Goal: Task Accomplishment & Management: Use online tool/utility

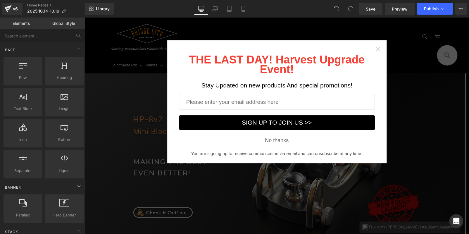
click at [375, 50] on icon "Close widget" at bounding box center [378, 49] width 6 height 6
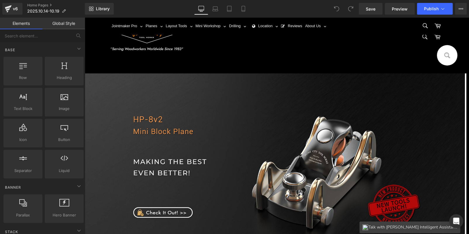
scroll to position [263, 0]
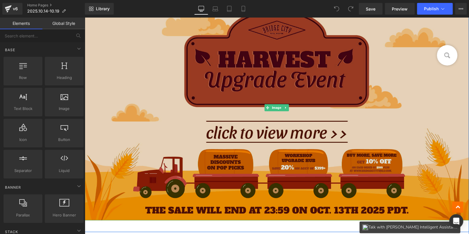
click at [216, 106] on img at bounding box center [277, 107] width 385 height 225
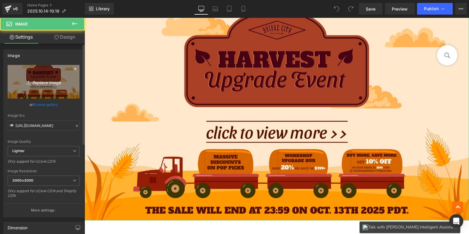
click at [26, 91] on link "Replace Image" at bounding box center [44, 82] width 72 height 34
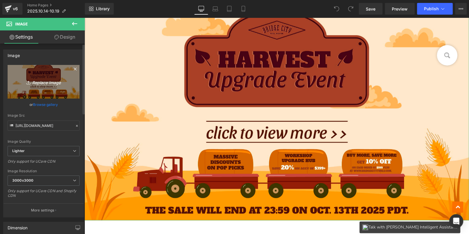
type input "C:\fakepath\banner bc.jpg"
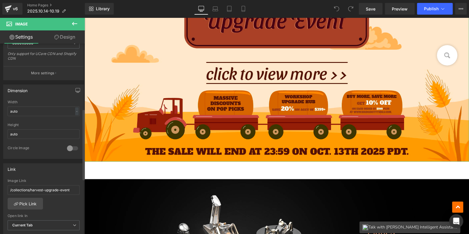
scroll to position [175, 0]
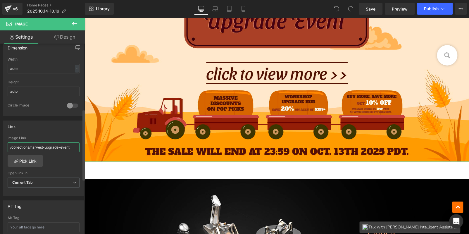
drag, startPoint x: 71, startPoint y: 145, endPoint x: 0, endPoint y: 140, distance: 71.2
click at [0, 140] on div "Link /collections/harvest-upgrade-event Image Link /collections/harvest-upgrade…" at bounding box center [43, 156] width 87 height 80
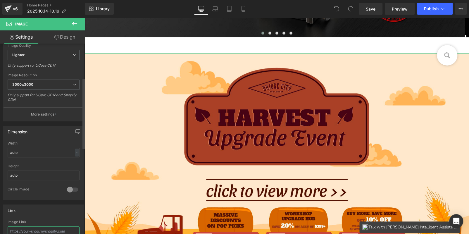
scroll to position [0, 0]
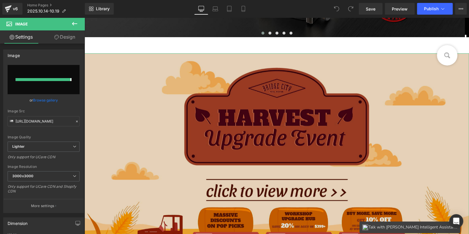
type input "[URL][DOMAIN_NAME]"
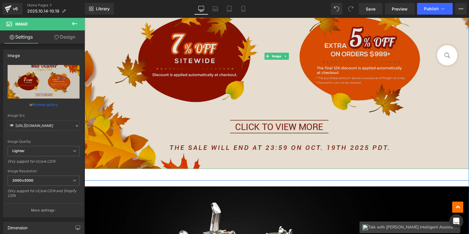
scroll to position [322, 0]
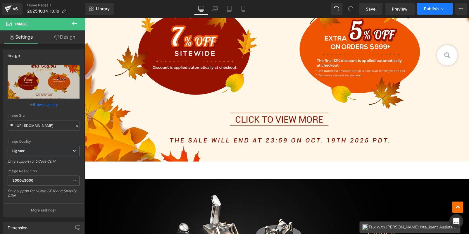
click at [432, 10] on span "Publish" at bounding box center [431, 8] width 15 height 5
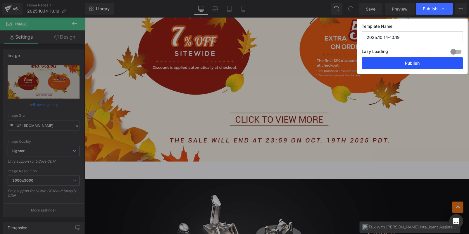
click at [406, 61] on button "Publish" at bounding box center [412, 63] width 101 height 12
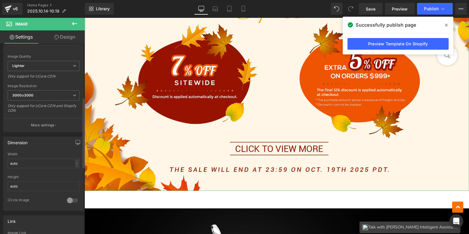
scroll to position [146, 0]
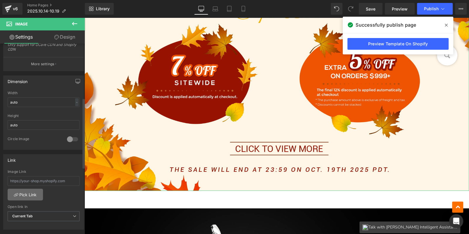
click at [27, 192] on link "Pick Link" at bounding box center [25, 195] width 35 height 12
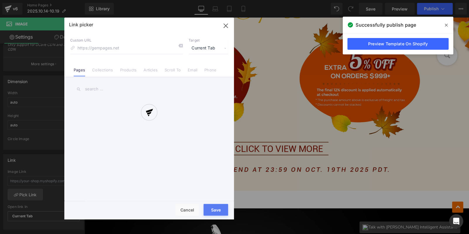
click at [97, 73] on div at bounding box center [149, 119] width 170 height 202
click at [101, 68] on div at bounding box center [149, 119] width 170 height 202
click at [103, 68] on div "Link picker Back to Library Insert Custom URL Target Current Tab Current Tab Ne…" at bounding box center [149, 119] width 170 height 202
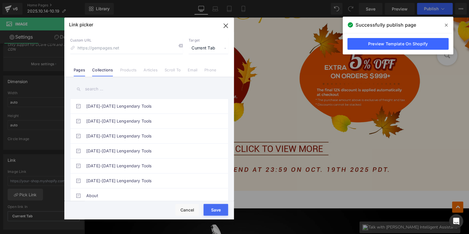
click at [104, 68] on link "Collections" at bounding box center [102, 72] width 21 height 9
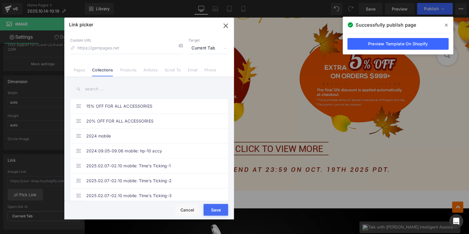
click at [101, 89] on input "text" at bounding box center [149, 88] width 158 height 13
paste input "Mid-October Super Deal"
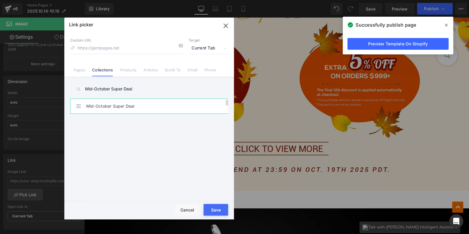
type input "Mid-October Super Deal"
click at [128, 103] on link "Mid-October Super Deal" at bounding box center [150, 106] width 129 height 15
type input "/collections/mid-october-super-deal"
click at [215, 208] on button "Save" at bounding box center [216, 210] width 25 height 12
type input "/collections/mid-october-super-deal"
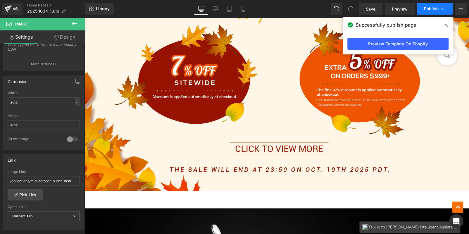
click at [428, 9] on span "Publish" at bounding box center [431, 8] width 15 height 5
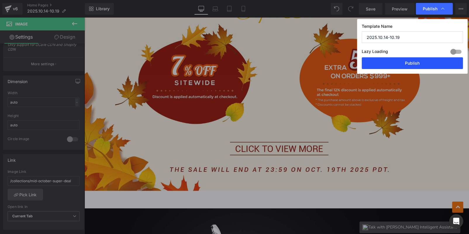
click at [408, 63] on button "Publish" at bounding box center [412, 63] width 101 height 12
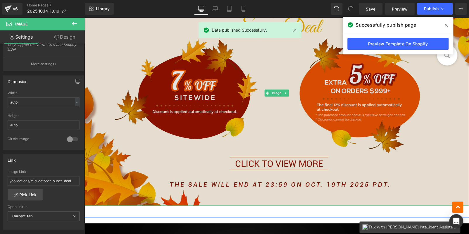
scroll to position [351, 0]
